Goal: Check status: Check status

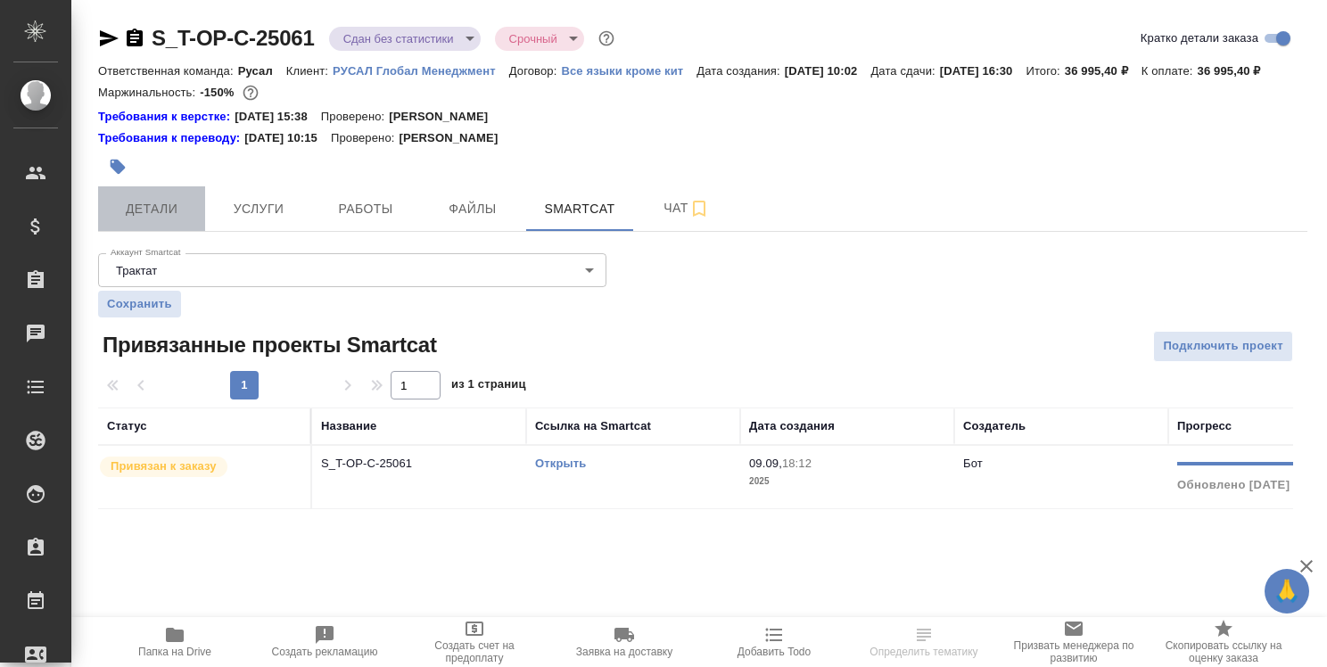
click at [157, 220] on span "Детали" at bounding box center [152, 209] width 86 height 22
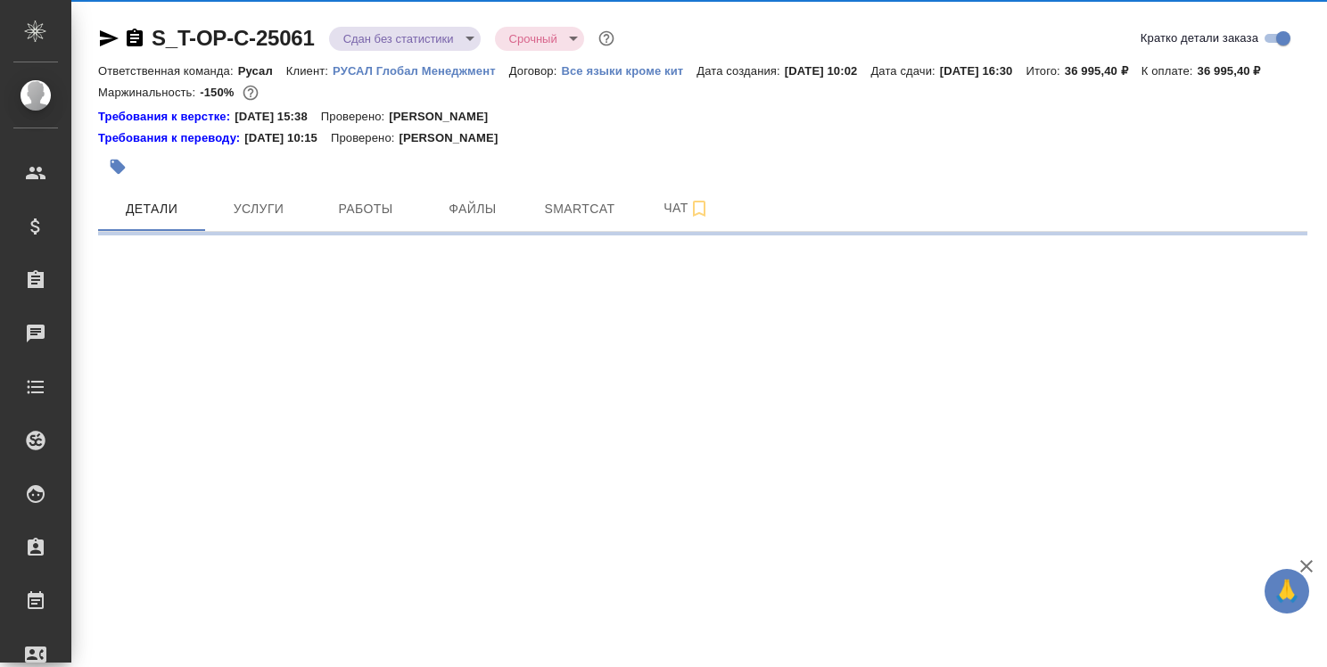
select select "RU"
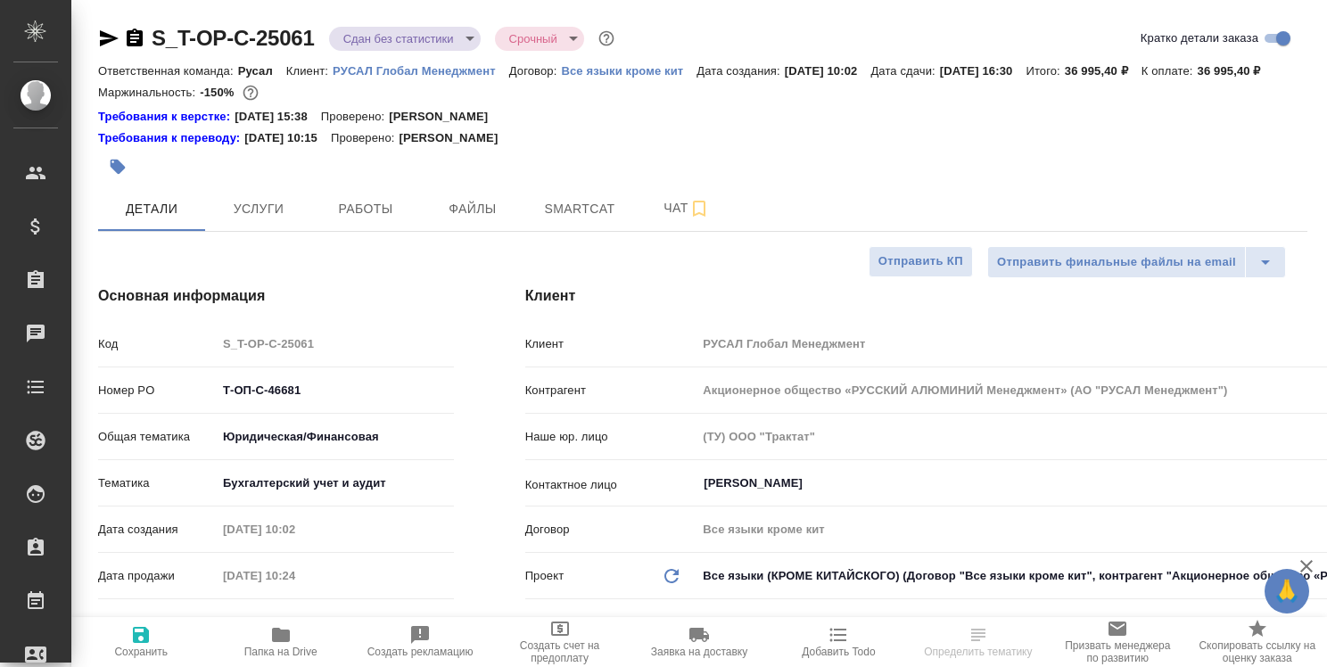
type textarea "x"
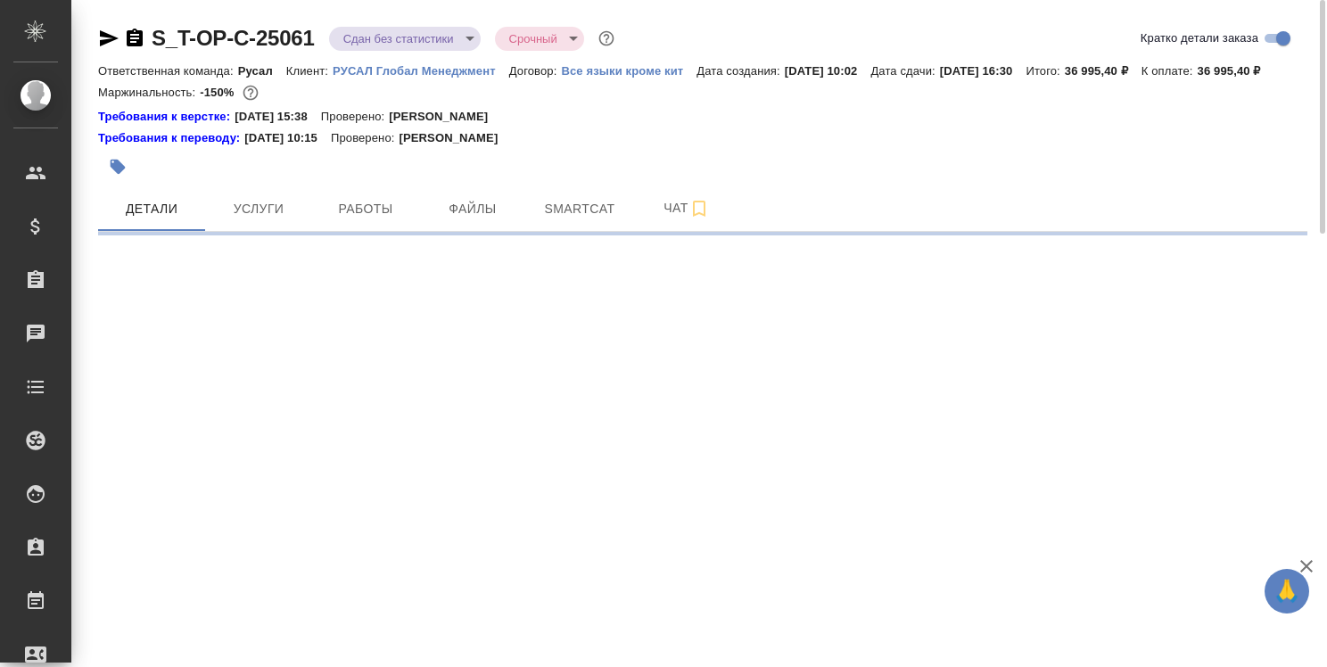
select select "RU"
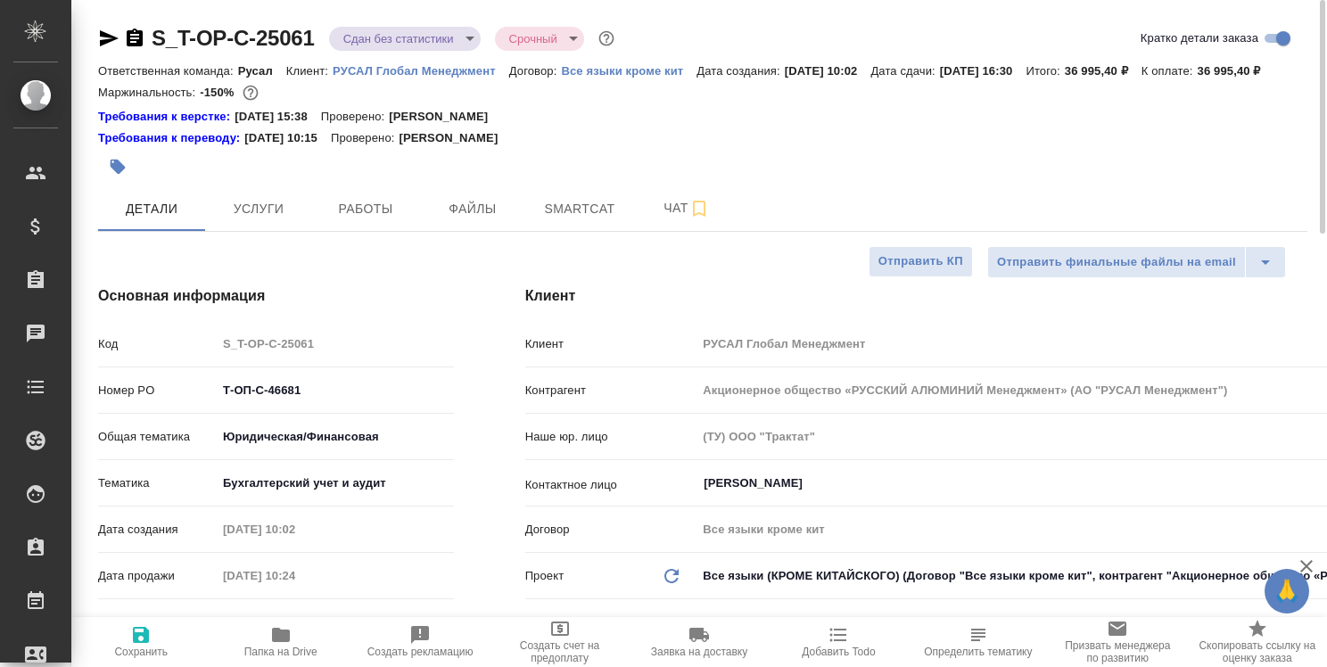
type textarea "x"
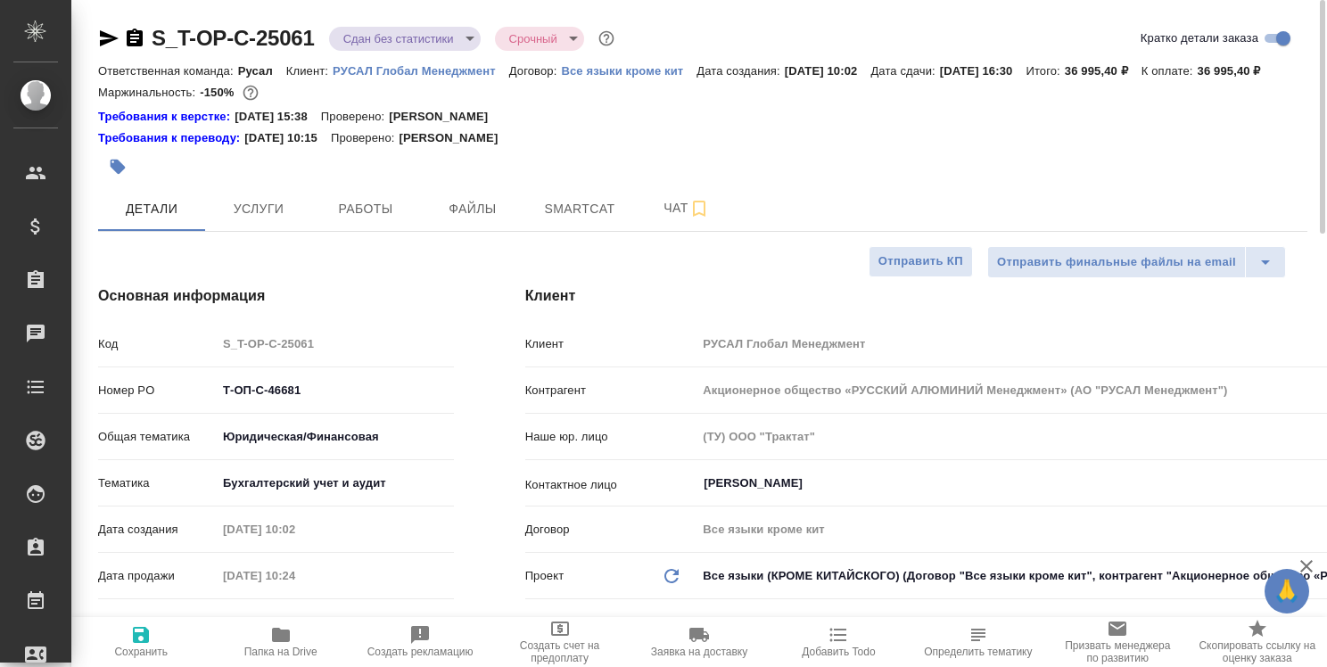
type textarea "x"
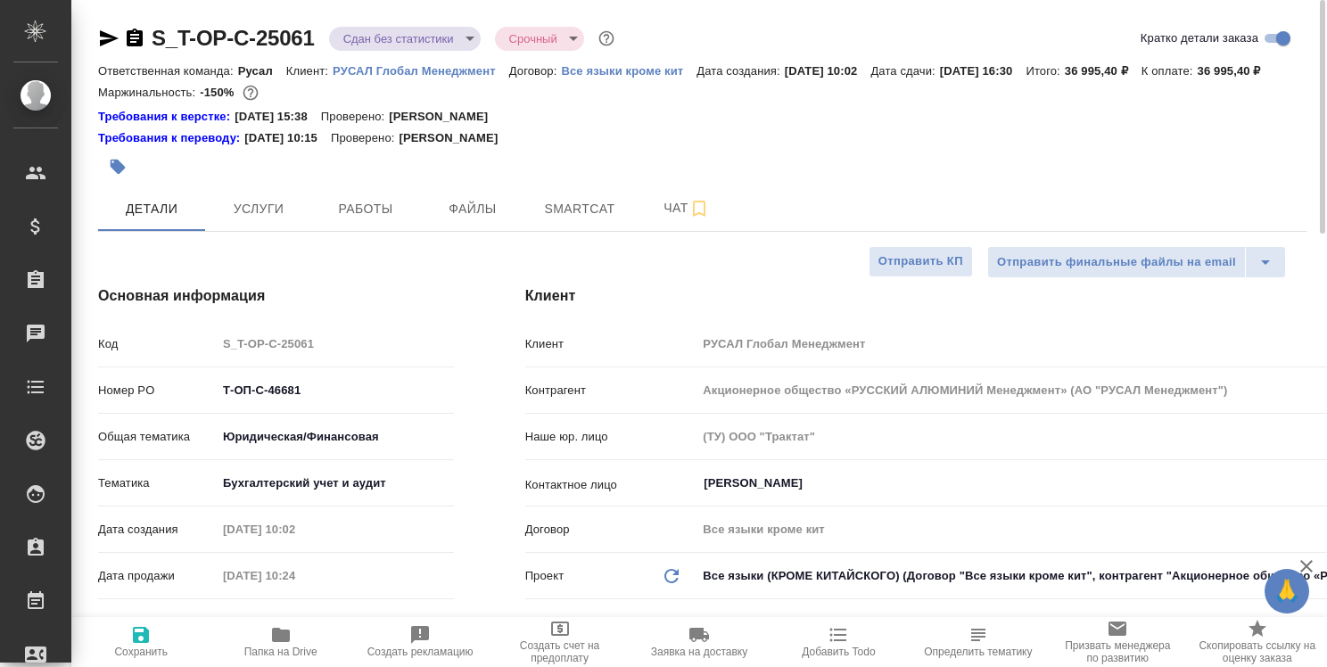
type textarea "x"
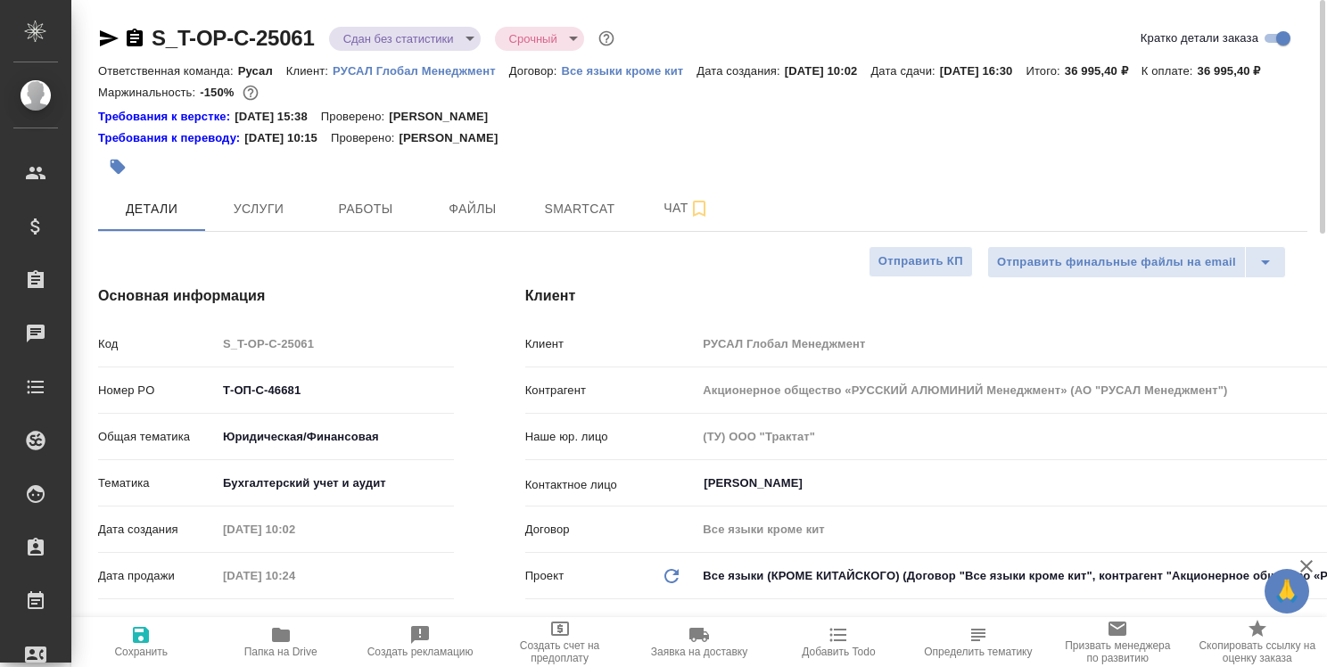
type textarea "x"
